Goal: Use online tool/utility: Utilize a website feature to perform a specific function

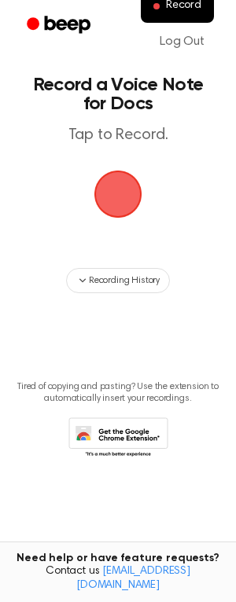
click at [126, 199] on span "button" at bounding box center [117, 193] width 53 height 53
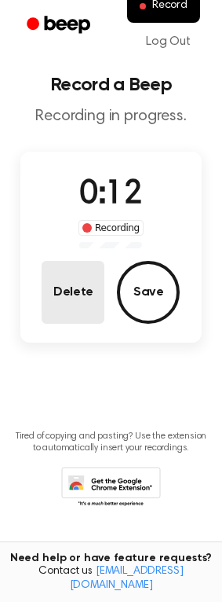
click at [84, 305] on button "Delete" at bounding box center [73, 292] width 63 height 63
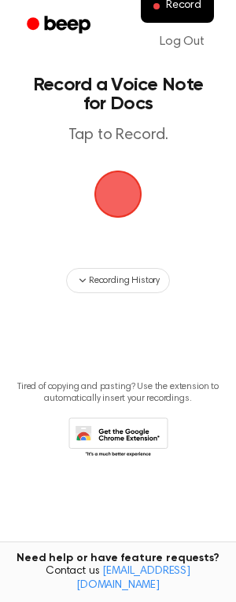
click at [104, 207] on span "button" at bounding box center [117, 193] width 60 height 60
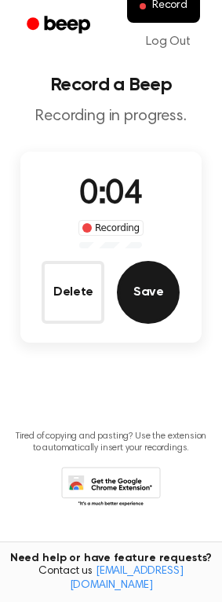
click at [147, 308] on button "Save" at bounding box center [148, 292] width 63 height 63
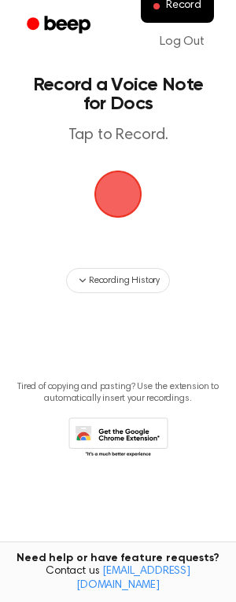
click at [110, 186] on span "button" at bounding box center [118, 194] width 73 height 73
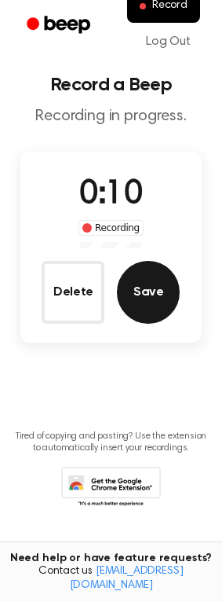
click at [135, 306] on button "Save" at bounding box center [148, 292] width 63 height 63
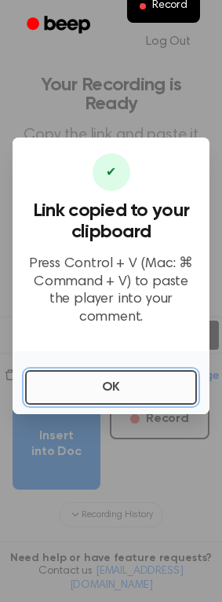
click at [55, 397] on button "OK" at bounding box center [111, 387] width 172 height 35
